Goal: Task Accomplishment & Management: Complete application form

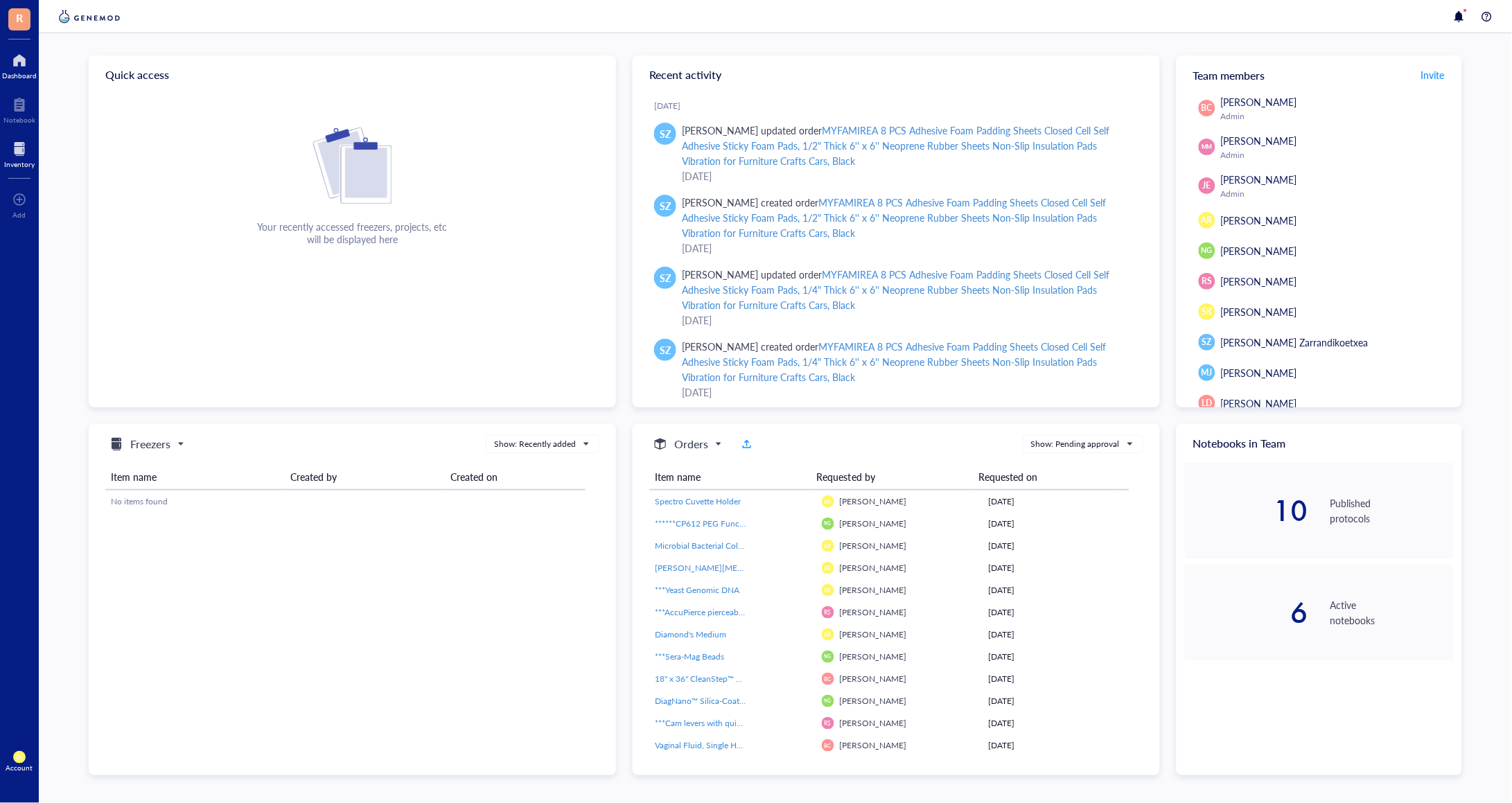
click at [21, 151] on div at bounding box center [20, 149] width 30 height 22
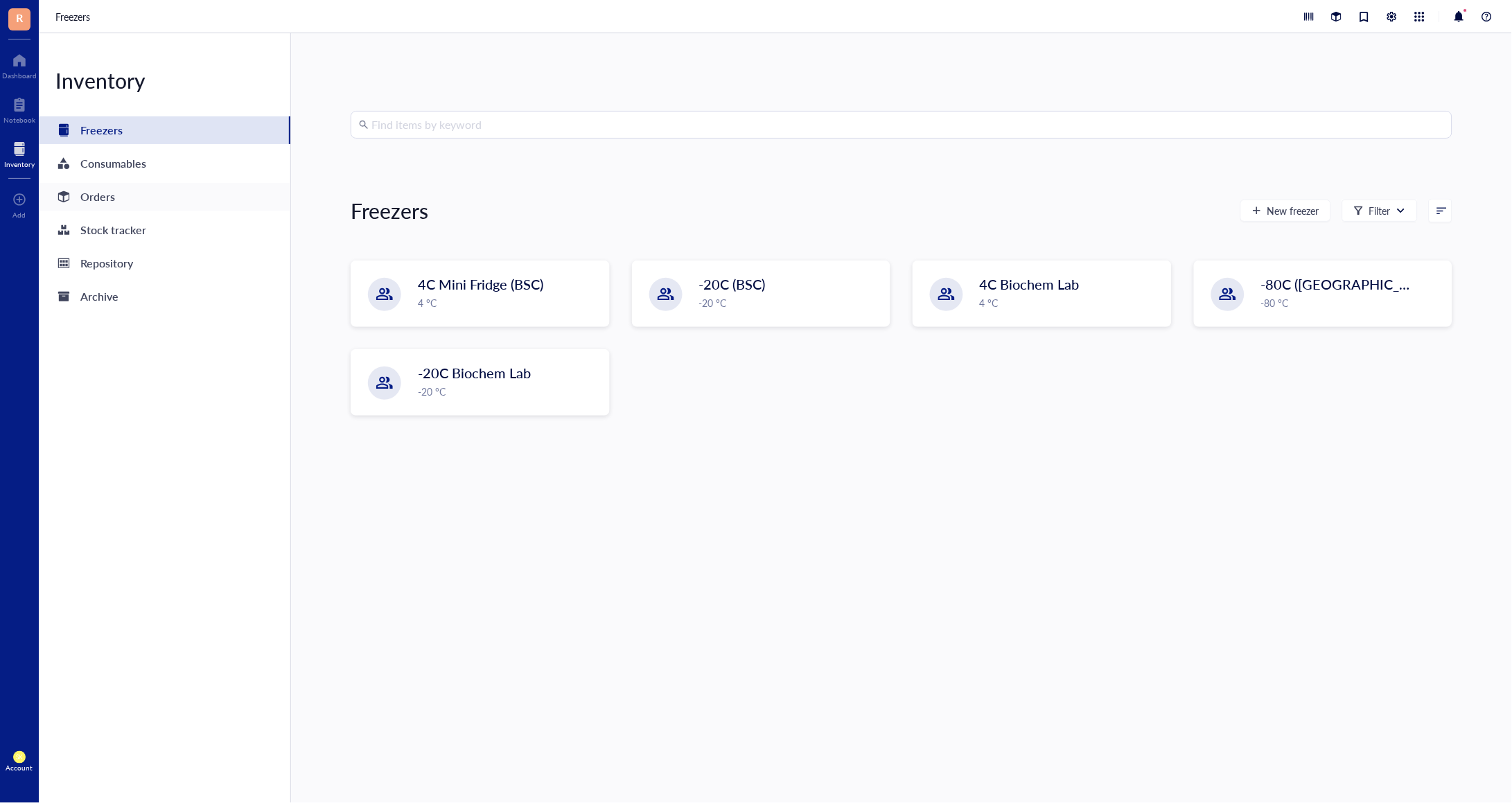
click at [158, 198] on div "Orders" at bounding box center [165, 197] width 252 height 27
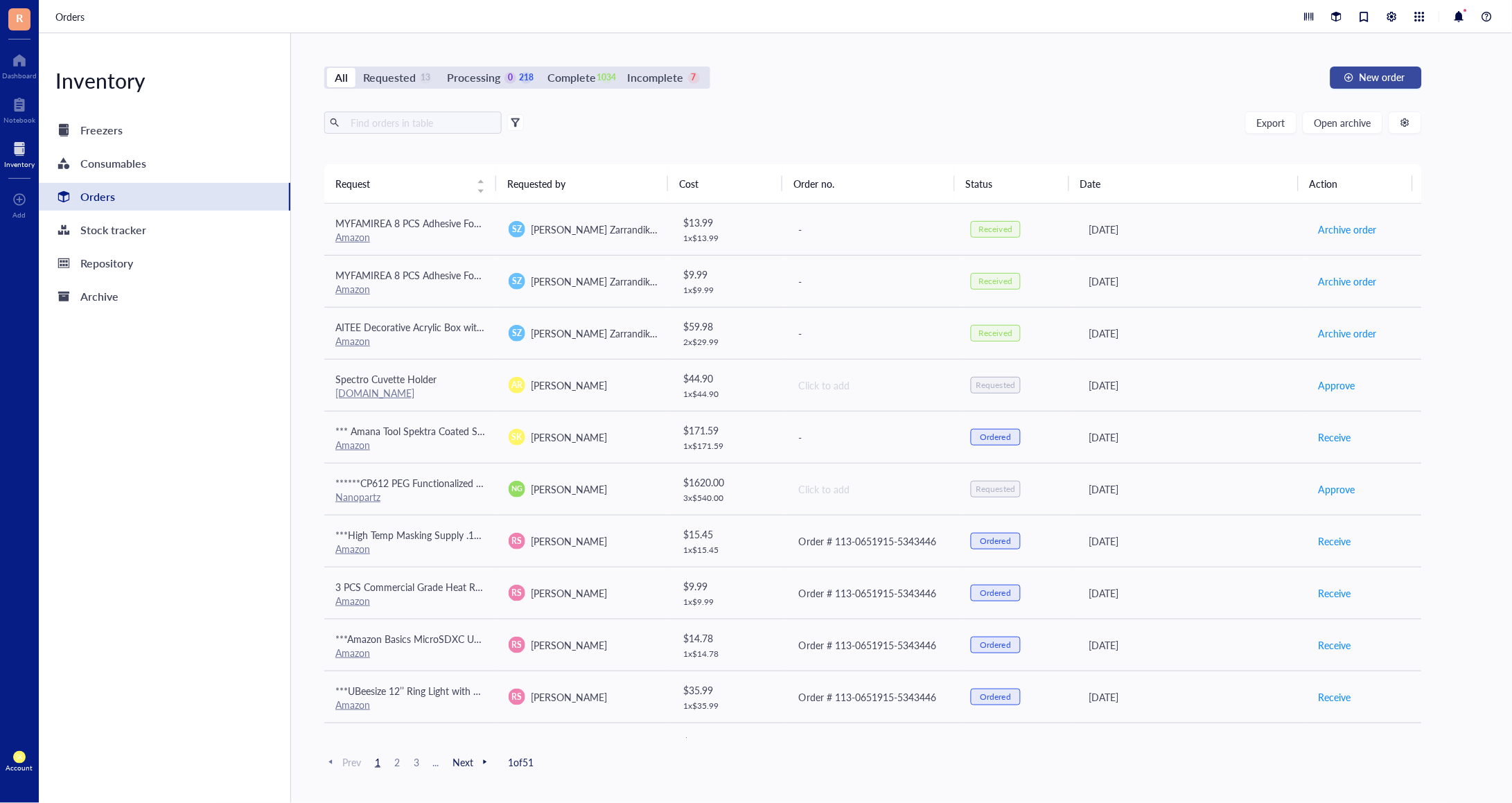
click at [1384, 79] on span "New order" at bounding box center [1382, 77] width 46 height 11
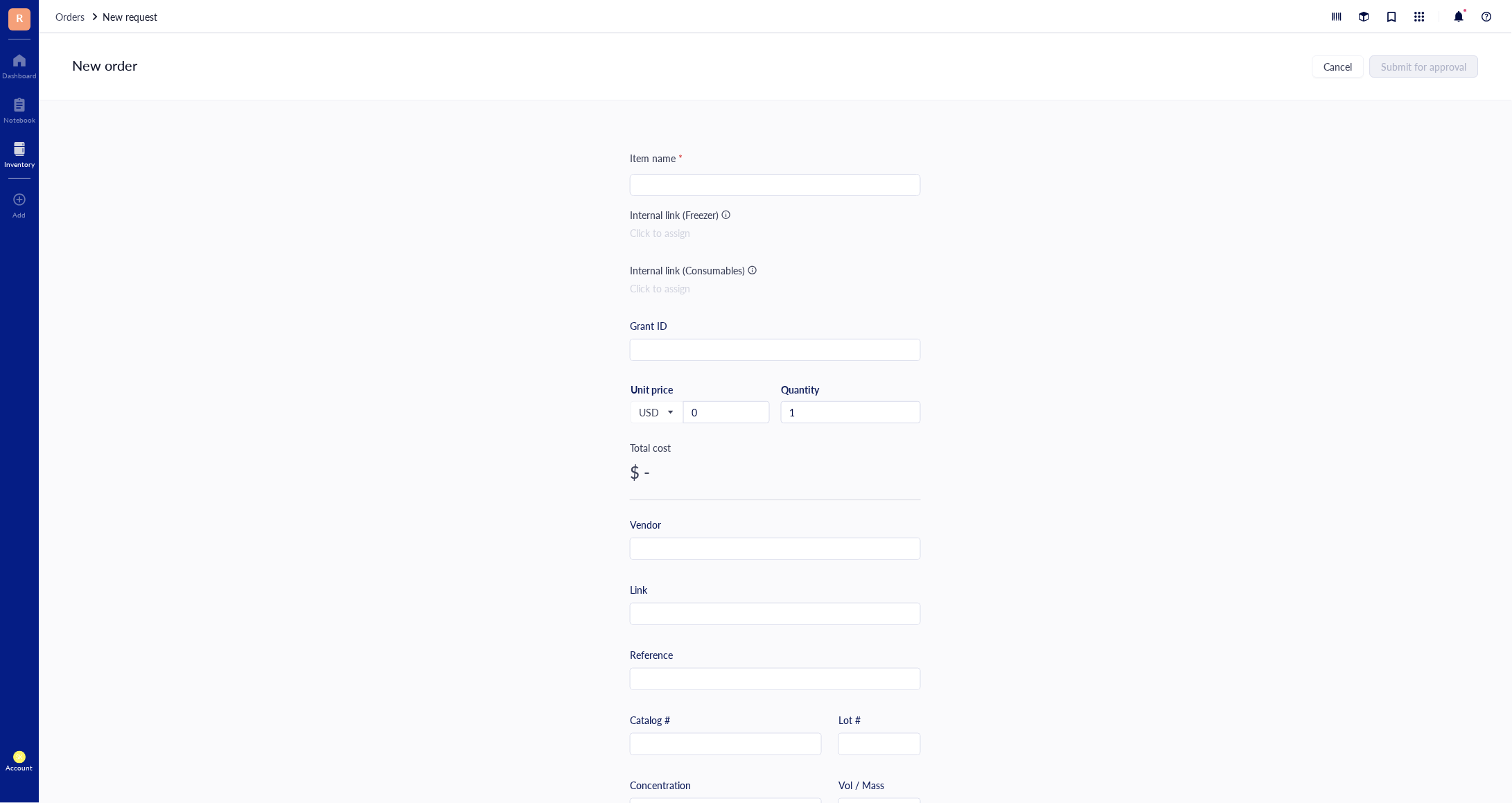
click at [719, 184] on input "search" at bounding box center [776, 185] width 275 height 21
paste input "Resiners Resin Bubble Remover Airless Pro, 3 Min Remove 99.99% Bubbles, 99kPa V…"
type input "*** Resiners Resin Bubble Remover Airless Pro, 3 Min Remove 99.99% Bubbles, 99k…"
click at [714, 418] on input "0" at bounding box center [727, 412] width 85 height 21
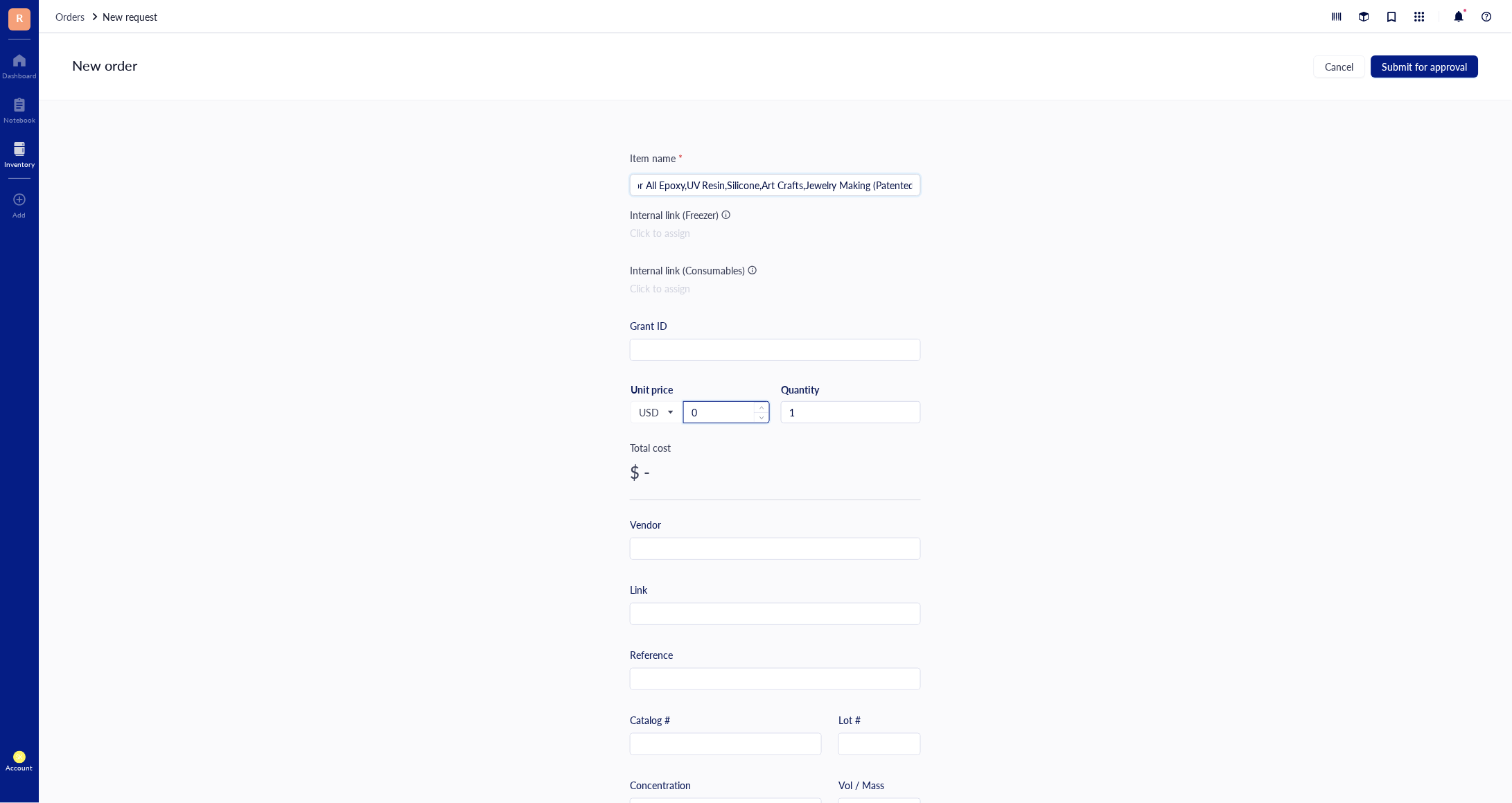
scroll to position [0, 0]
drag, startPoint x: 725, startPoint y: 411, endPoint x: 678, endPoint y: 404, distance: 47.5
click at [678, 405] on div "USD Unit price 0" at bounding box center [700, 411] width 140 height 57
paste input "146.99"
type input "146.99"
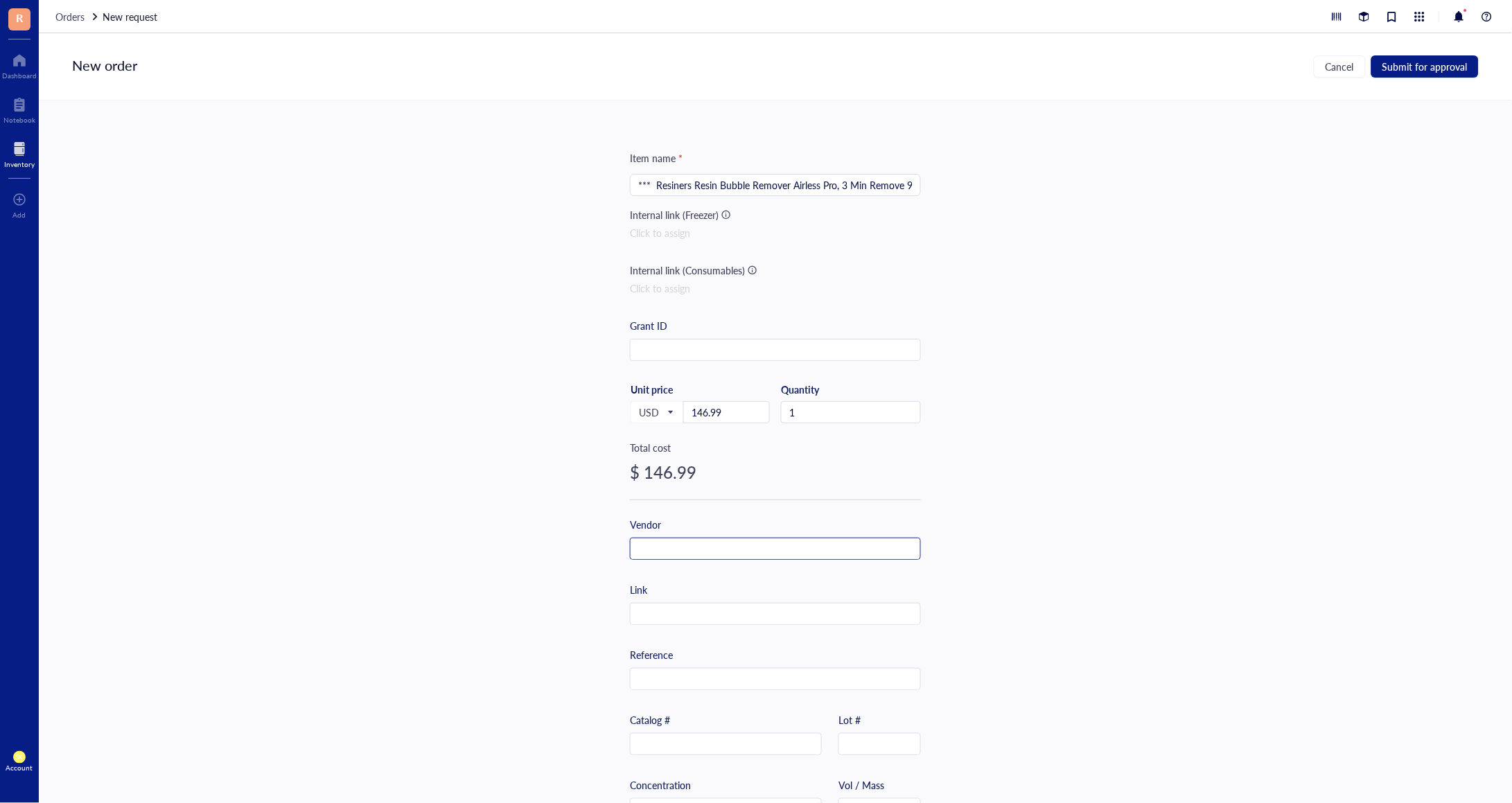
click at [713, 559] on div at bounding box center [775, 549] width 291 height 22
type input "A"
type input "Amazon"
click at [675, 629] on div "Item name * *** Resiners Resin Bubble Remover Airless Pro, 3 Min Remove 99.99% …" at bounding box center [775, 533] width 291 height 767
click at [684, 619] on input "text" at bounding box center [775, 614] width 290 height 22
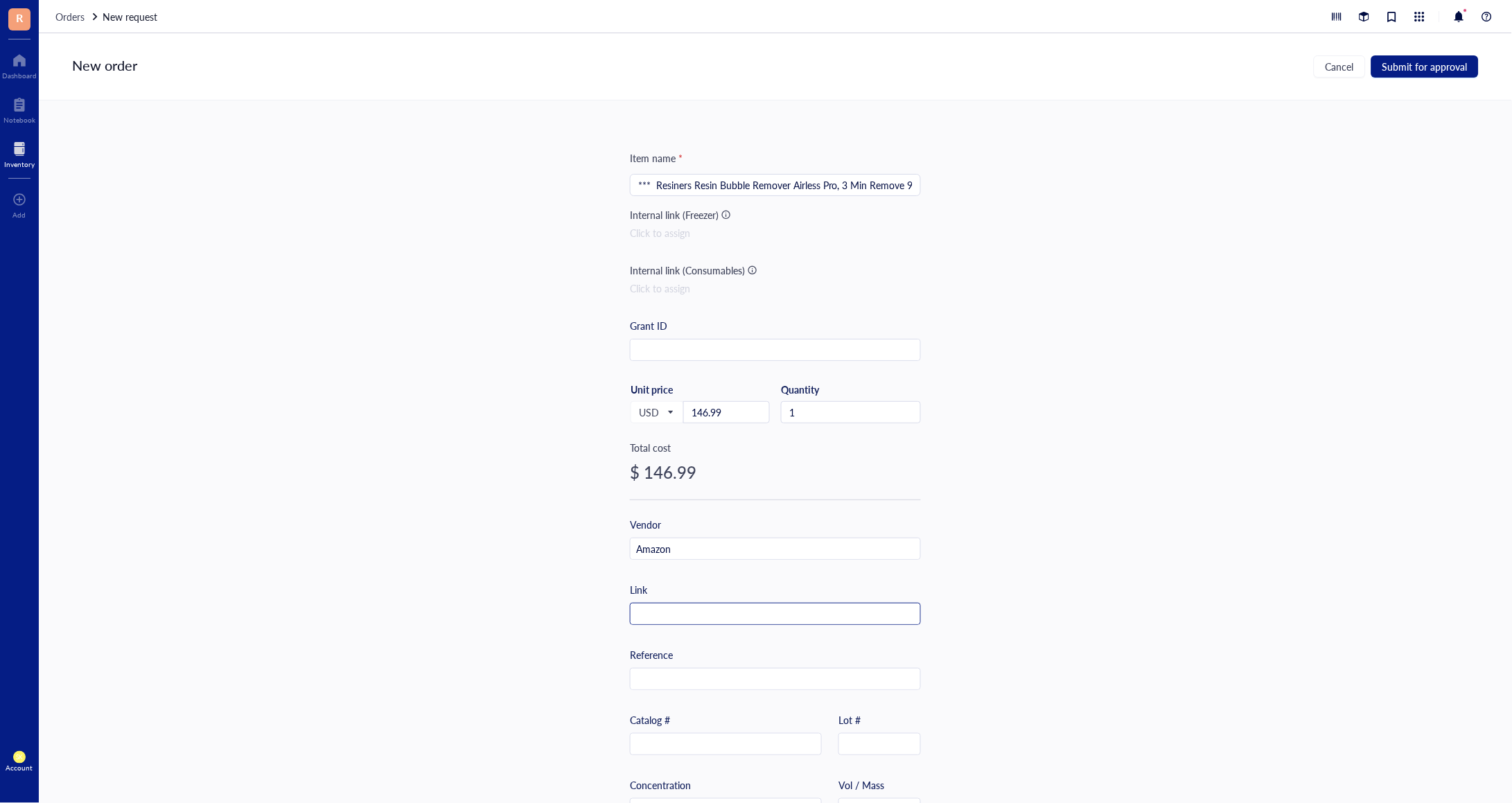
click at [698, 609] on input "text" at bounding box center [775, 614] width 290 height 22
click at [706, 616] on input "text" at bounding box center [775, 614] width 290 height 22
click at [725, 608] on input "text" at bounding box center [775, 614] width 290 height 22
paste input "[URL][DOMAIN_NAME]"
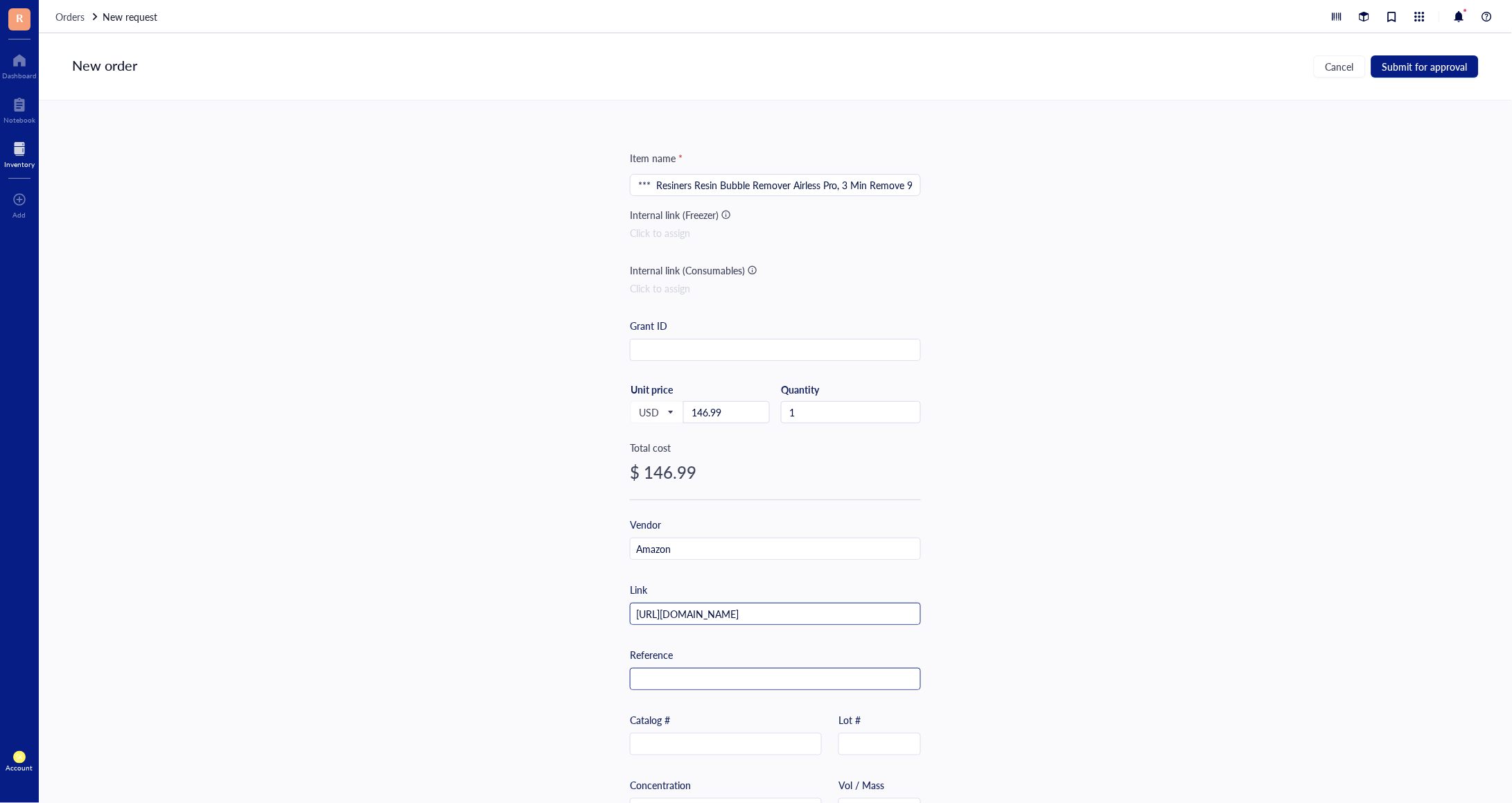
type input "[URL][DOMAIN_NAME]"
click at [724, 674] on input "text" at bounding box center [775, 679] width 290 height 22
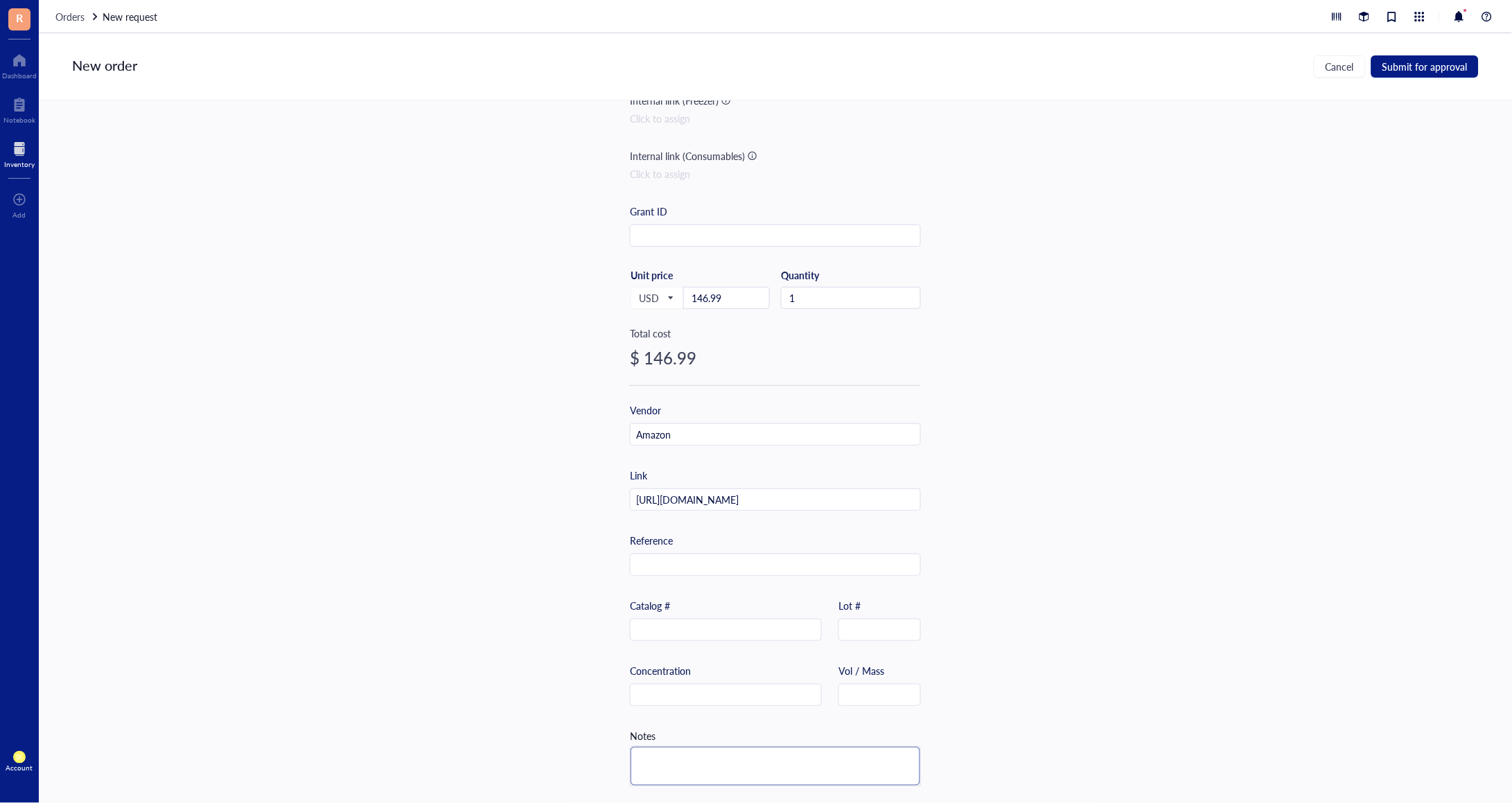
click at [714, 747] on textarea at bounding box center [775, 766] width 290 height 39
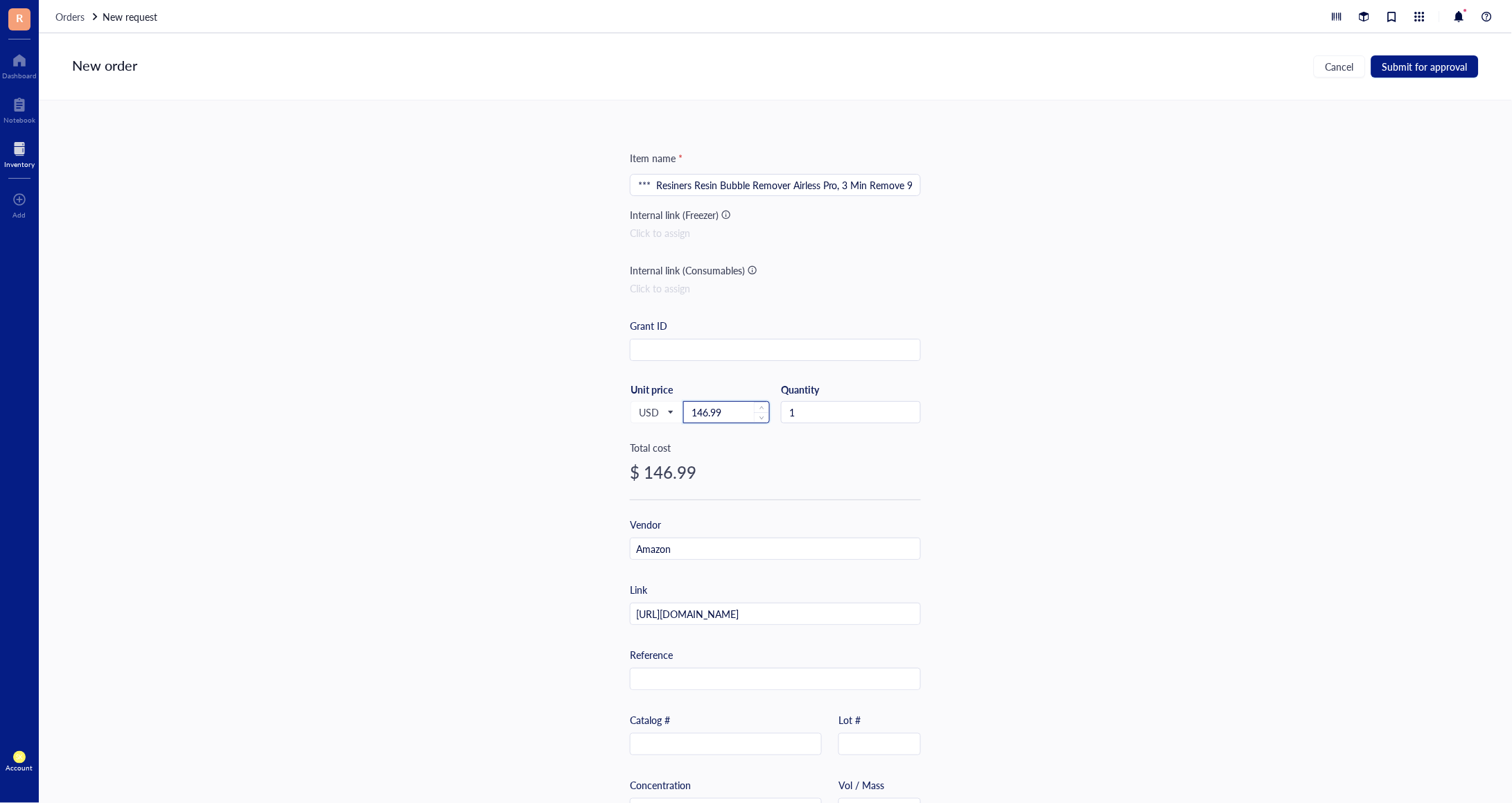
click at [735, 413] on input "146.99" at bounding box center [727, 412] width 85 height 21
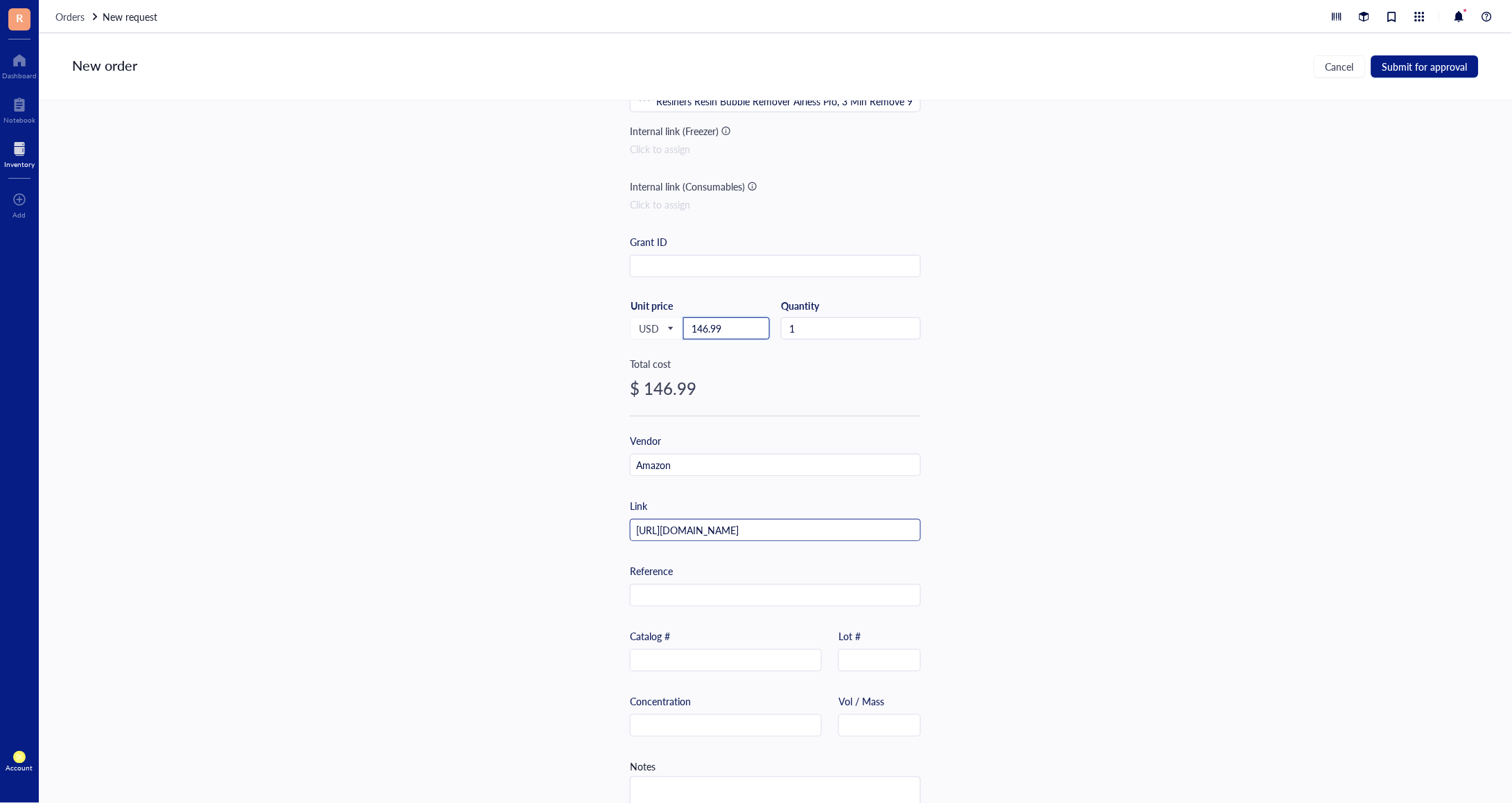
scroll to position [119, 0]
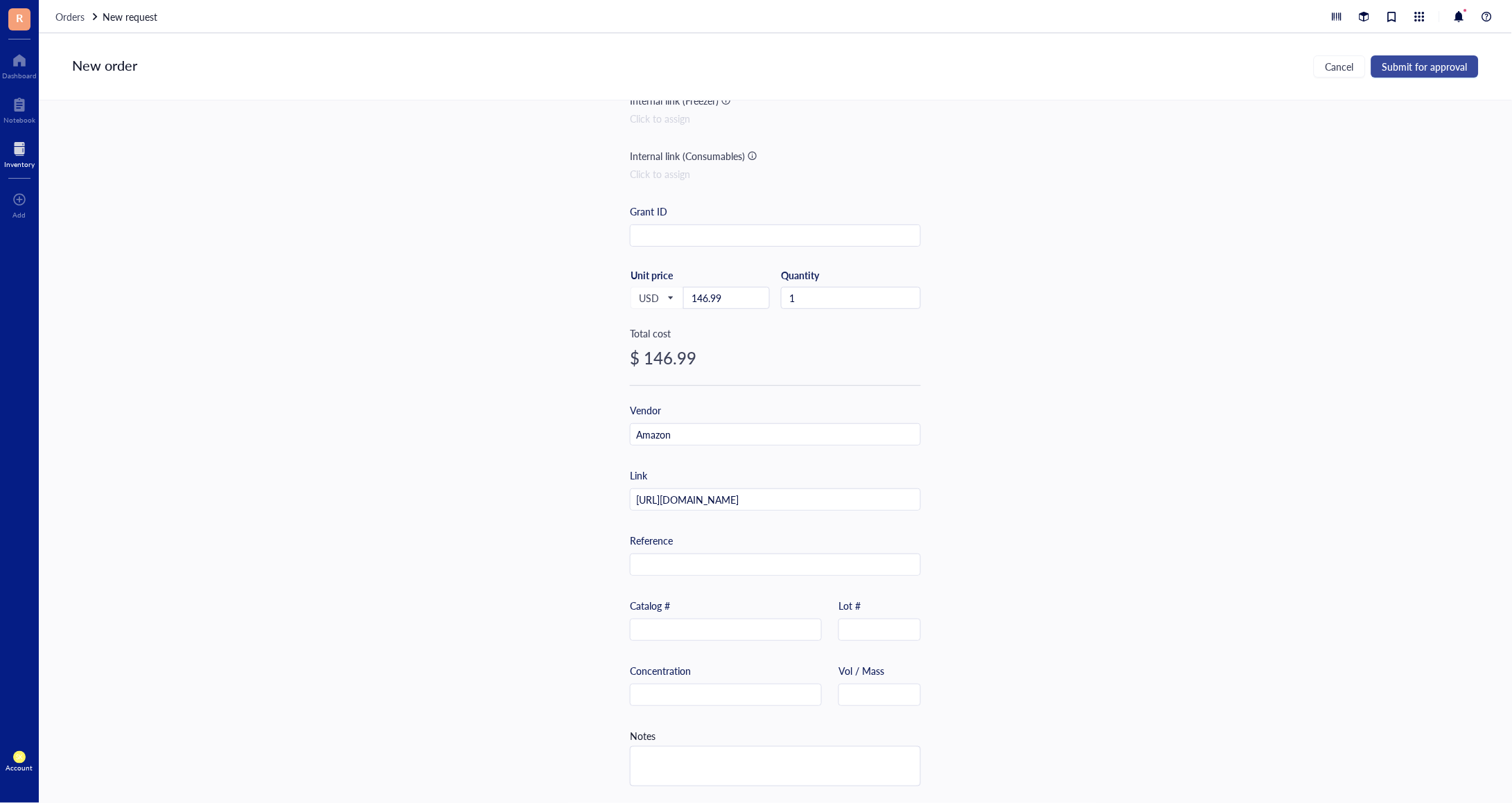
click at [1417, 70] on span "Submit for approval" at bounding box center [1425, 66] width 85 height 11
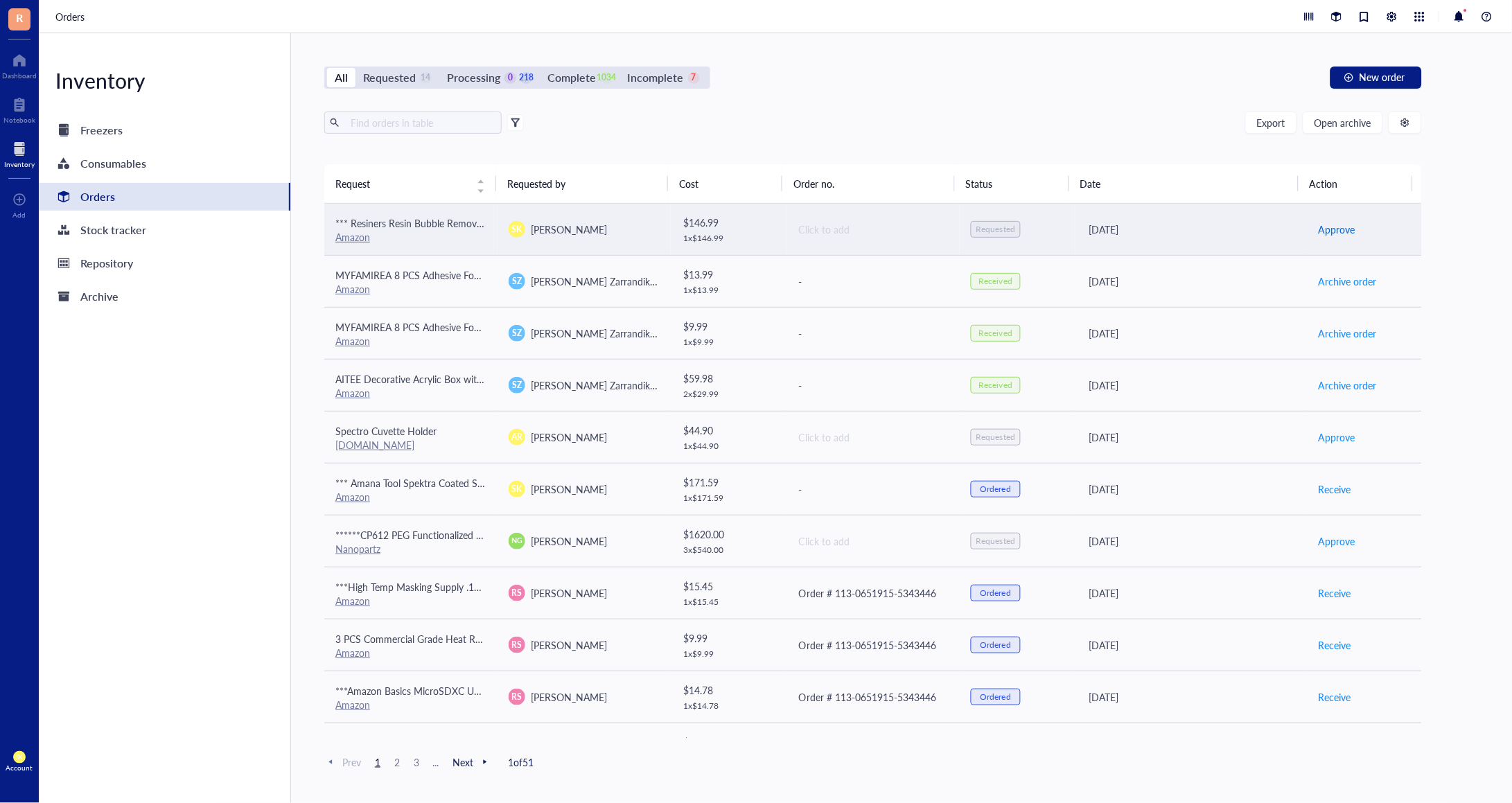
click at [1329, 223] on span "Approve" at bounding box center [1336, 229] width 37 height 15
click at [1327, 235] on span "Place order" at bounding box center [1342, 229] width 48 height 15
